Goal: Task Accomplishment & Management: Manage account settings

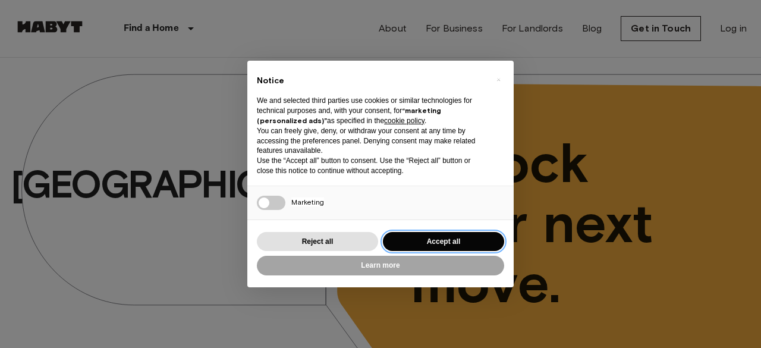
click at [410, 243] on button "Accept all" at bounding box center [443, 242] width 121 height 20
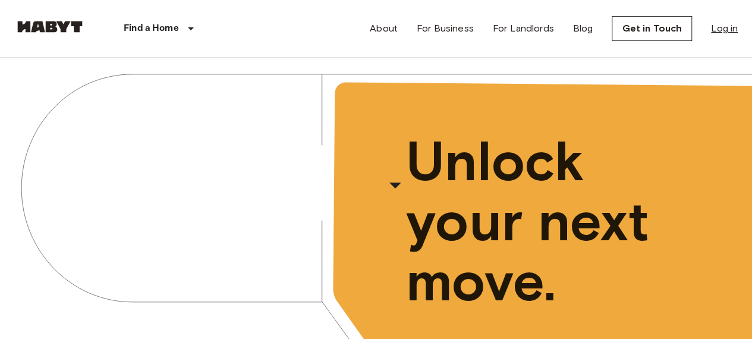
click at [729, 32] on link "Log in" at bounding box center [724, 28] width 27 height 14
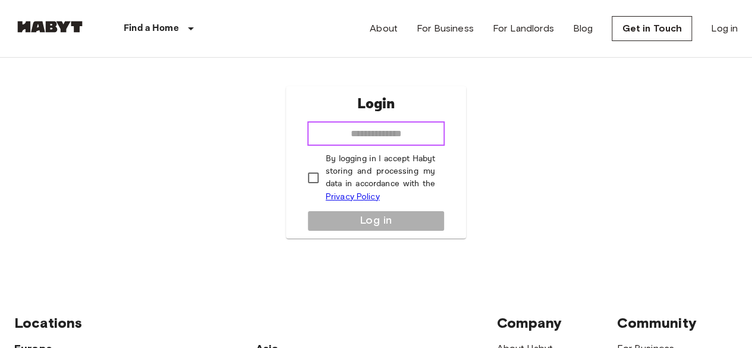
click at [413, 137] on input "email" at bounding box center [376, 134] width 138 height 24
drag, startPoint x: 619, startPoint y: 155, endPoint x: 608, endPoint y: 153, distance: 12.1
click at [619, 155] on div "Login ​ By logging in I accept Habyt storing and processing my data in accordan…" at bounding box center [375, 162] width 723 height 209
click at [414, 134] on input "email" at bounding box center [376, 134] width 138 height 24
type input "**********"
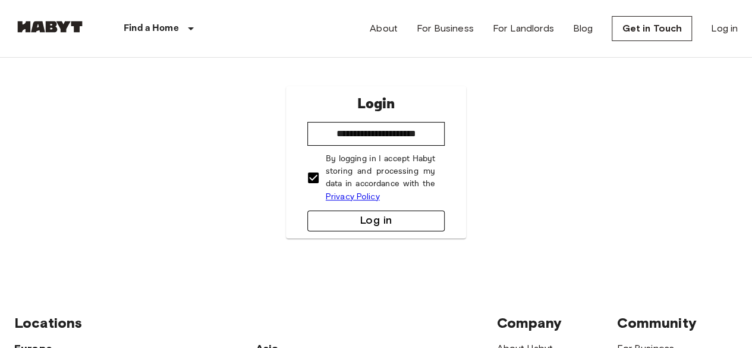
click at [360, 230] on button "Log in" at bounding box center [376, 220] width 138 height 21
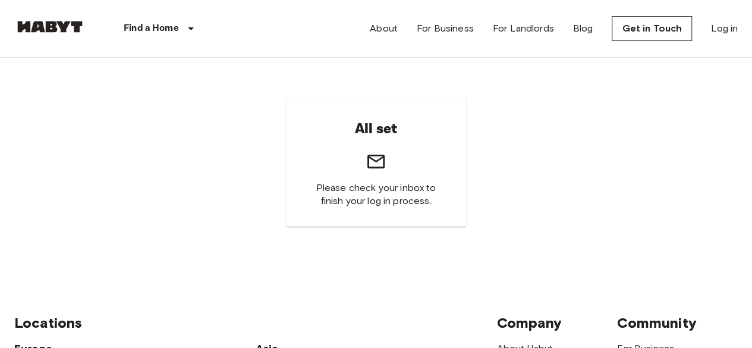
drag, startPoint x: 747, startPoint y: 0, endPoint x: 558, endPoint y: 71, distance: 201.9
click at [481, 97] on div "All set Please check your inbox to finish your log in process." at bounding box center [375, 162] width 723 height 209
